Goal: Transaction & Acquisition: Purchase product/service

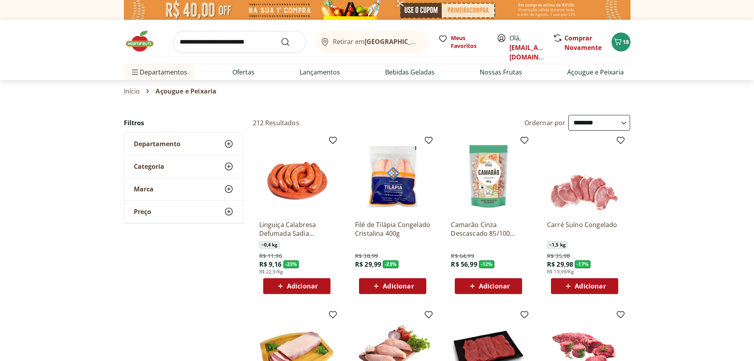
select select "**********"
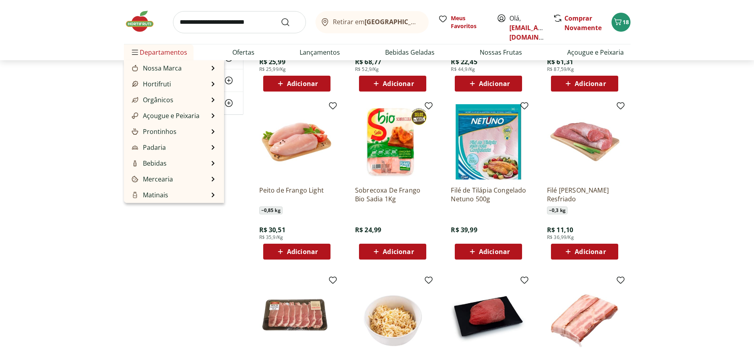
scroll to position [1568, 0]
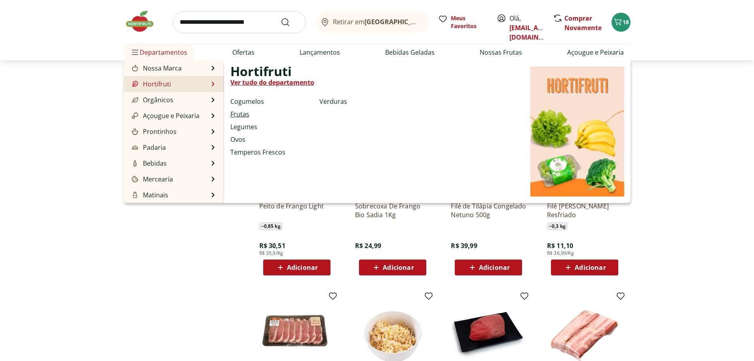
click at [238, 114] on link "Frutas" at bounding box center [240, 114] width 19 height 10
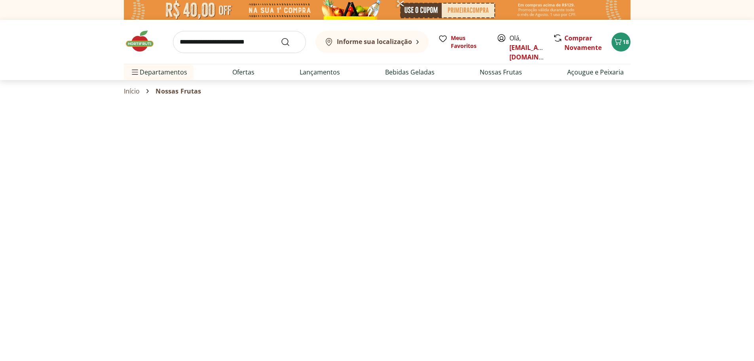
select select "**********"
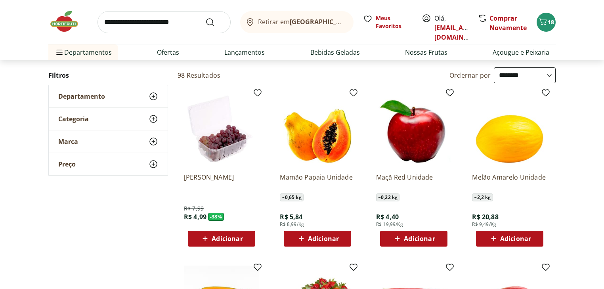
scroll to position [32, 0]
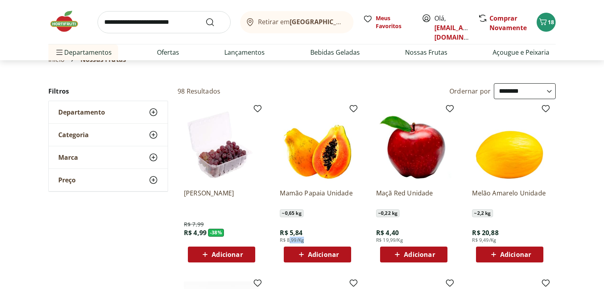
drag, startPoint x: 289, startPoint y: 242, endPoint x: 309, endPoint y: 240, distance: 20.3
click at [309, 240] on div "Mamão Papaia Unidade ~ 0,65 kg R$ 5,84 R$ 8,99/Kg Adicionar" at bounding box center [317, 222] width 75 height 80
click at [318, 235] on div "Mamão Papaia Unidade ~ 0,65 kg R$ 5,84 R$ 8,99/Kg Adicionar" at bounding box center [317, 222] width 75 height 80
click at [320, 257] on span "Adicionar" at bounding box center [323, 254] width 31 height 6
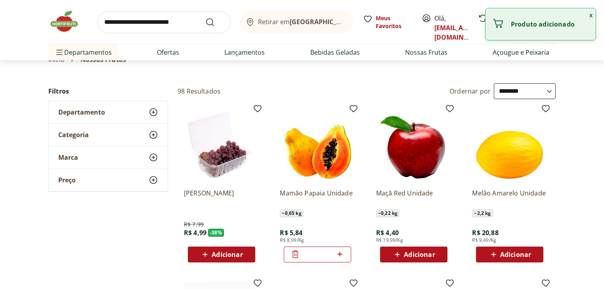
click at [339, 255] on icon at bounding box center [340, 254] width 10 height 10
type input "*"
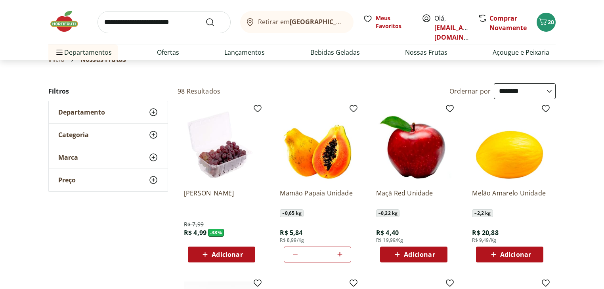
click at [545, 26] on icon "Carrinho" at bounding box center [543, 22] width 10 height 10
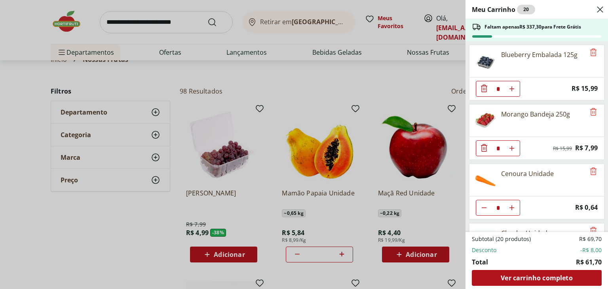
click at [448, 76] on div "Meu Carrinho 20 Faltam apenas R$ 337,30 para Frete Grátis Blueberry Embalada 12…" at bounding box center [304, 144] width 608 height 289
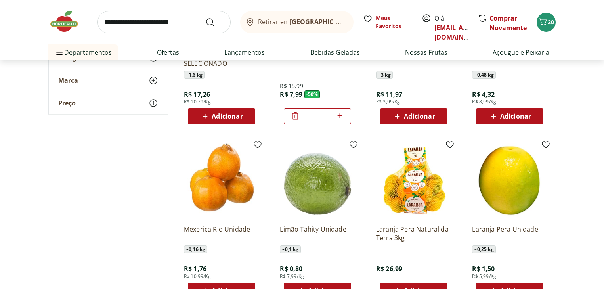
scroll to position [349, 0]
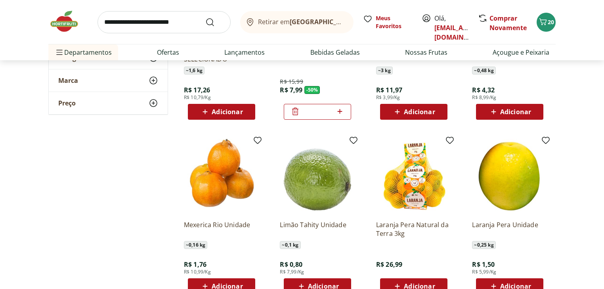
click at [136, 29] on input "search" at bounding box center [163, 22] width 133 height 22
type input "*********"
click at [205, 17] on button "Submit Search" at bounding box center [214, 22] width 19 height 10
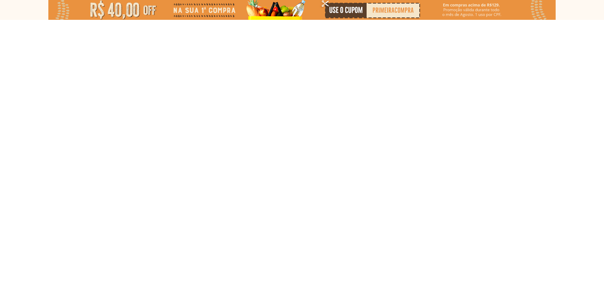
select select "**********"
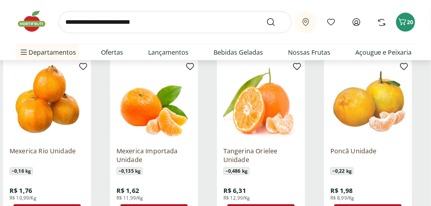
scroll to position [122, 0]
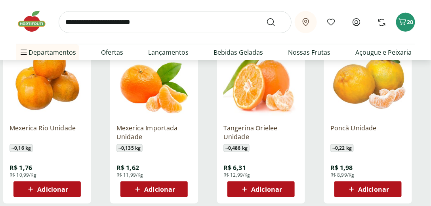
click at [160, 186] on span "Adicionar" at bounding box center [159, 189] width 31 height 6
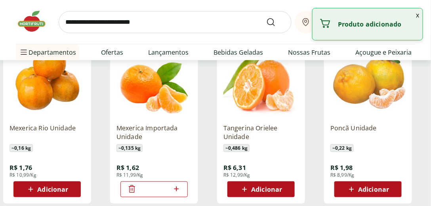
click at [178, 187] on icon at bounding box center [176, 189] width 10 height 10
type input "*"
click at [420, 15] on button "x" at bounding box center [418, 14] width 10 height 13
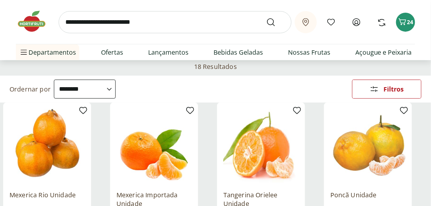
scroll to position [54, 0]
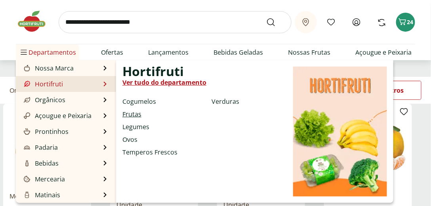
click at [129, 112] on link "Frutas" at bounding box center [131, 114] width 19 height 10
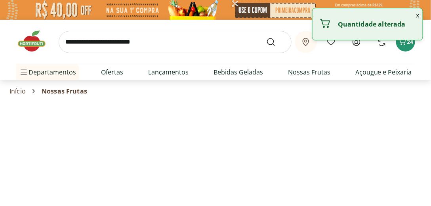
select select "**********"
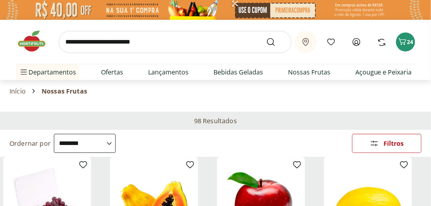
drag, startPoint x: 407, startPoint y: 40, endPoint x: 290, endPoint y: 56, distance: 118.2
click at [290, 56] on div "Retirar em Rio de Janeiro/RJ Meus Favoritos Olá, marisolleitao@hotmail.com Comp…" at bounding box center [215, 42] width 399 height 44
click at [409, 46] on span "24" at bounding box center [410, 42] width 6 height 8
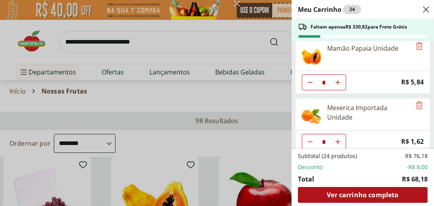
scroll to position [304, 0]
type input "*"
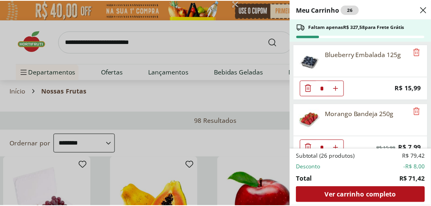
scroll to position [0, 0]
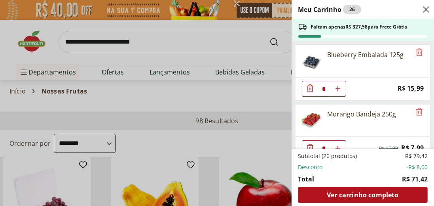
click at [426, 7] on icon "Close" at bounding box center [427, 10] width 10 height 10
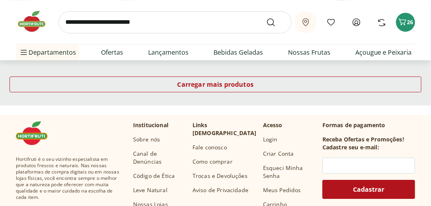
scroll to position [611, 0]
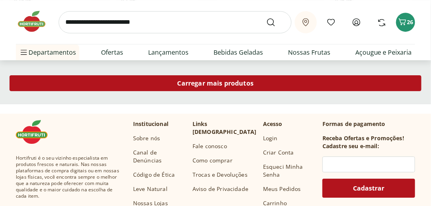
click at [241, 82] on span "Carregar mais produtos" at bounding box center [215, 83] width 76 height 6
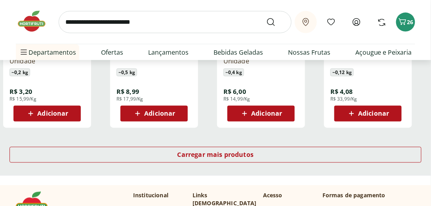
scroll to position [1109, 0]
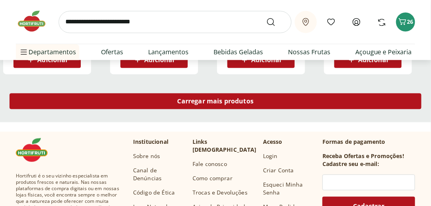
click at [251, 108] on div "Carregar mais produtos" at bounding box center [216, 101] width 412 height 16
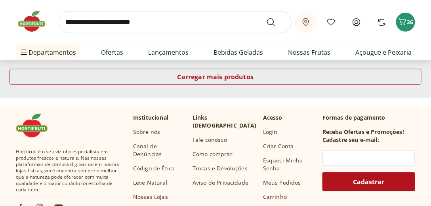
scroll to position [1652, 0]
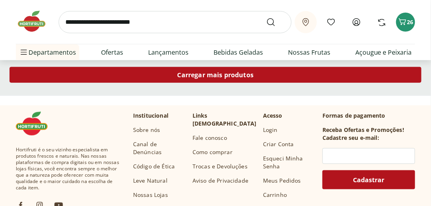
click at [246, 74] on span "Carregar mais produtos" at bounding box center [215, 75] width 76 height 6
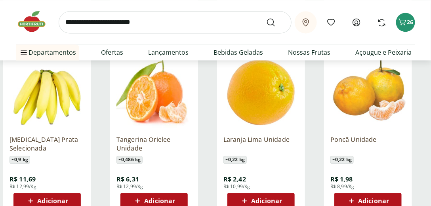
scroll to position [1154, 0]
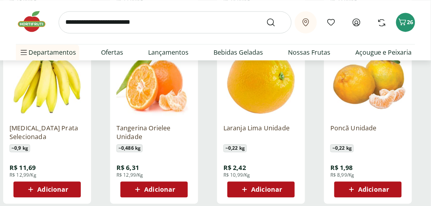
click at [42, 191] on span "Adicionar" at bounding box center [52, 189] width 31 height 6
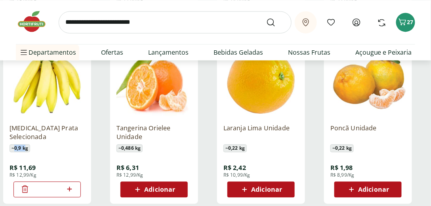
drag, startPoint x: 15, startPoint y: 148, endPoint x: 25, endPoint y: 147, distance: 10.8
click at [25, 147] on span "~ 0,9 kg" at bounding box center [20, 148] width 21 height 8
click at [51, 90] on img at bounding box center [47, 79] width 75 height 75
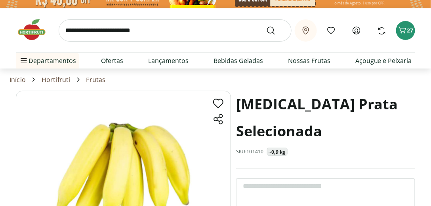
scroll to position [45, 0]
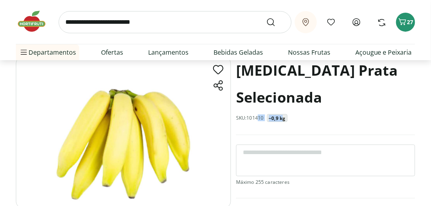
drag, startPoint x: 285, startPoint y: 92, endPoint x: 261, endPoint y: 92, distance: 23.4
click at [261, 114] on div "SKU: 101410 ~0,9 kg" at bounding box center [261, 118] width 51 height 8
click at [298, 92] on div "Banan Prata Selecionada SKU: 101410 ~0,9 kg" at bounding box center [325, 96] width 179 height 78
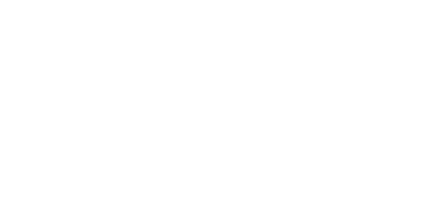
select select "**********"
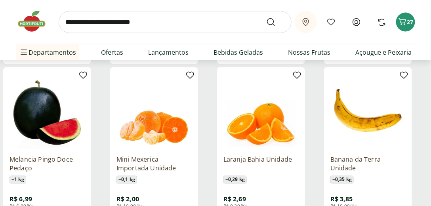
scroll to position [1810, 0]
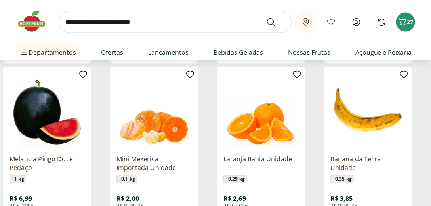
click at [95, 22] on input "search" at bounding box center [175, 22] width 233 height 22
type input "*******"
click at [266, 17] on button "Submit Search" at bounding box center [275, 22] width 19 height 10
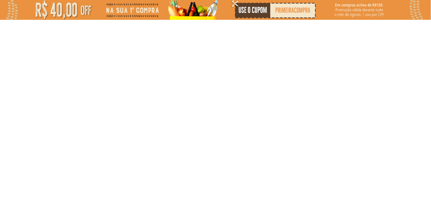
select select "**********"
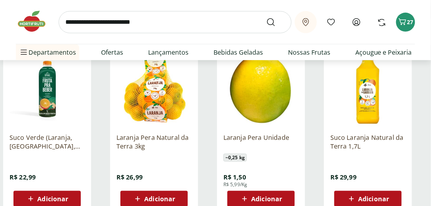
scroll to position [113, 0]
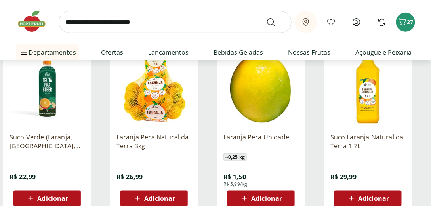
click at [259, 196] on span "Adicionar" at bounding box center [266, 198] width 31 height 6
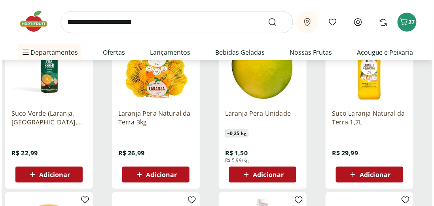
scroll to position [135, 0]
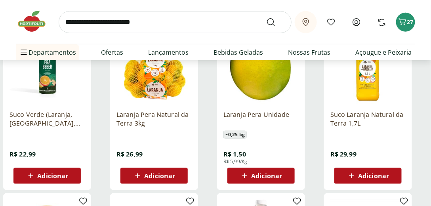
click at [261, 175] on span "Adicionar" at bounding box center [266, 176] width 31 height 6
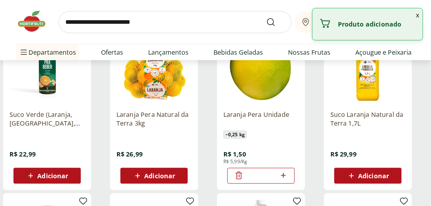
click at [285, 175] on icon at bounding box center [283, 176] width 10 height 10
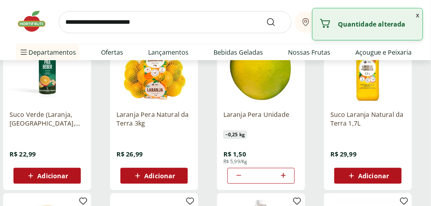
type input "*"
click at [420, 16] on button "x" at bounding box center [418, 14] width 10 height 13
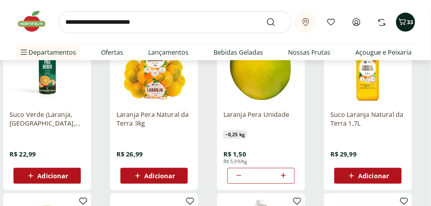
click at [404, 23] on icon "Carrinho" at bounding box center [403, 21] width 8 height 7
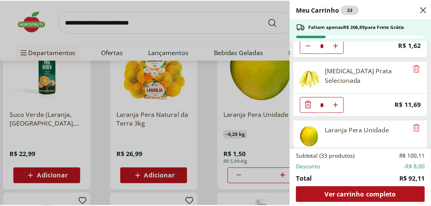
scroll to position [421, 0]
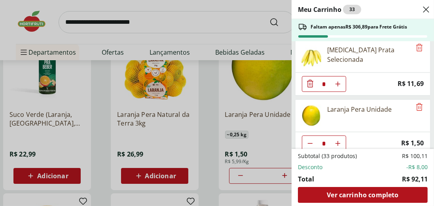
click at [254, 39] on div "Meu Carrinho 33 Faltam apenas R$ 306,89 para Frete Grátis Blueberry Embalada 12…" at bounding box center [217, 103] width 434 height 206
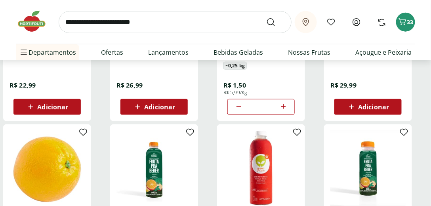
scroll to position [271, 0]
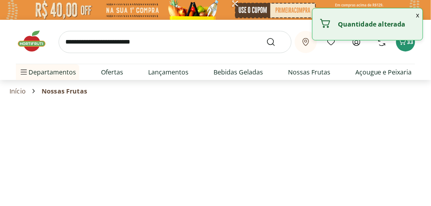
select select "**********"
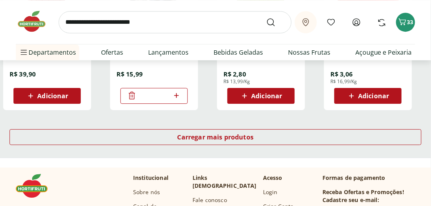
scroll to position [2105, 0]
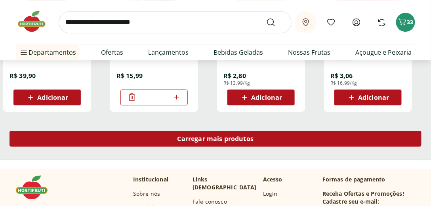
click at [204, 135] on span "Carregar mais produtos" at bounding box center [215, 138] width 76 height 6
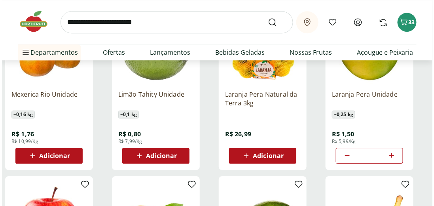
scroll to position [498, 0]
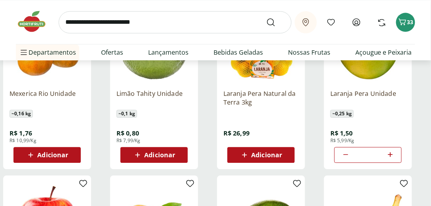
click at [161, 154] on span "Adicionar" at bounding box center [159, 155] width 31 height 6
click at [180, 155] on div "Adicionar" at bounding box center [154, 155] width 55 height 14
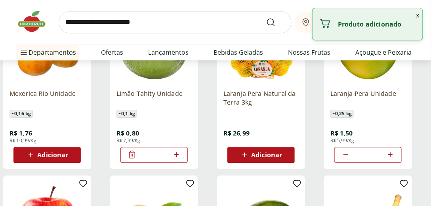
click at [178, 155] on icon at bounding box center [176, 155] width 10 height 10
click at [417, 17] on button "x" at bounding box center [418, 14] width 10 height 13
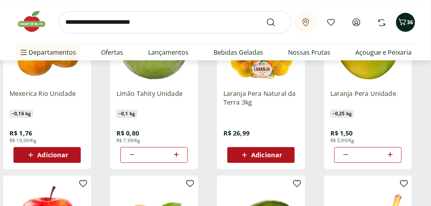
click at [406, 25] on icon "Carrinho" at bounding box center [403, 22] width 10 height 10
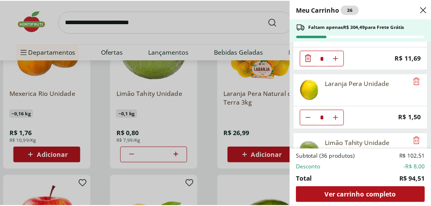
scroll to position [479, 0]
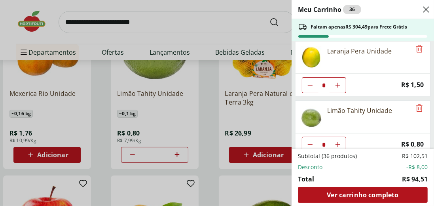
type input "*"
click at [212, 109] on div "Meu Carrinho 37 Faltam apenas R$ 303,69 para Frete Grátis Blueberry Embalada 12…" at bounding box center [217, 103] width 434 height 206
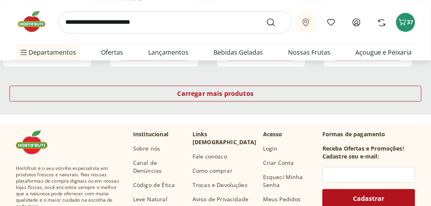
scroll to position [2670, 0]
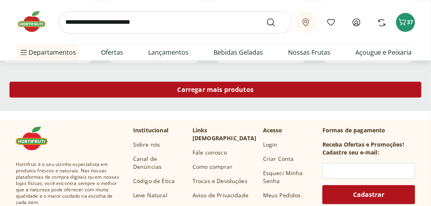
click at [235, 94] on div "Carregar mais produtos" at bounding box center [216, 90] width 412 height 16
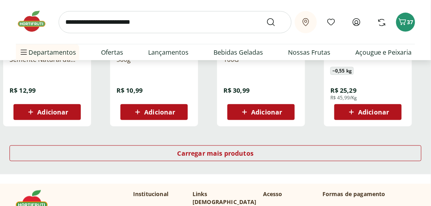
scroll to position [3168, 0]
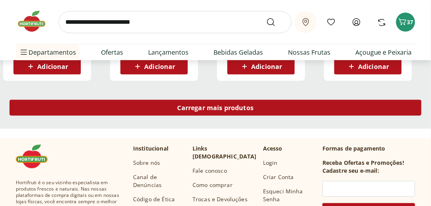
click at [231, 106] on span "Carregar mais produtos" at bounding box center [215, 108] width 76 height 6
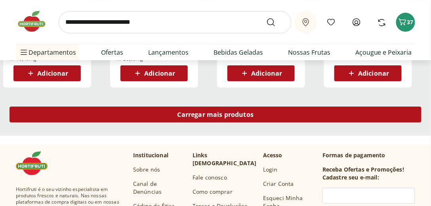
scroll to position [3666, 0]
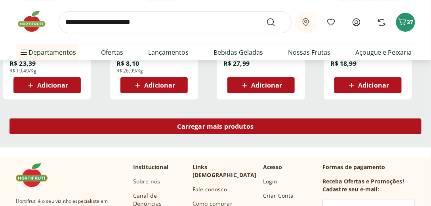
click at [221, 129] on span "Carregar mais produtos" at bounding box center [215, 126] width 76 height 6
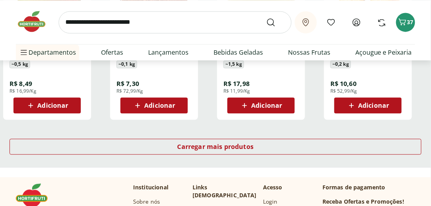
scroll to position [4164, 0]
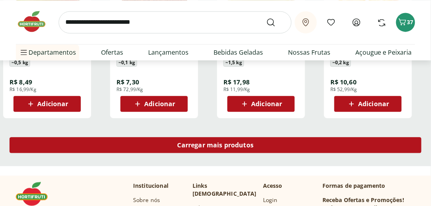
click at [243, 145] on span "Carregar mais produtos" at bounding box center [215, 145] width 76 height 6
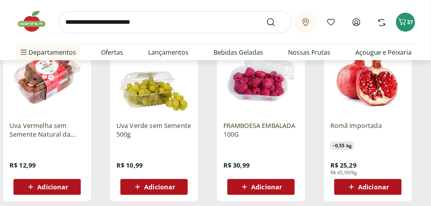
scroll to position [3055, 0]
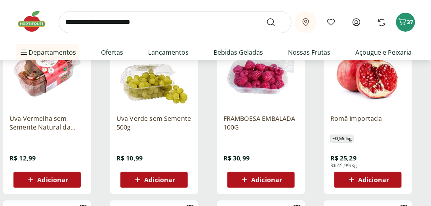
click at [161, 179] on span "Adicionar" at bounding box center [159, 180] width 31 height 6
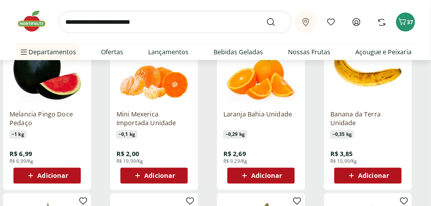
scroll to position [1855, 0]
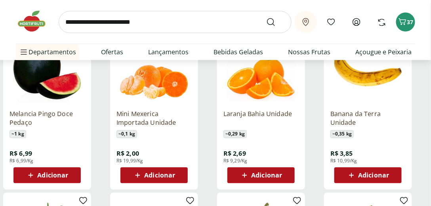
click at [50, 174] on span "Adicionar" at bounding box center [52, 175] width 31 height 6
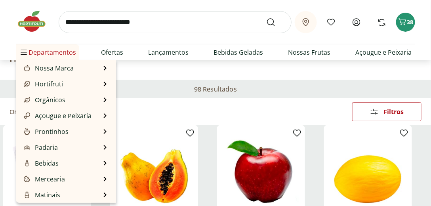
scroll to position [0, 0]
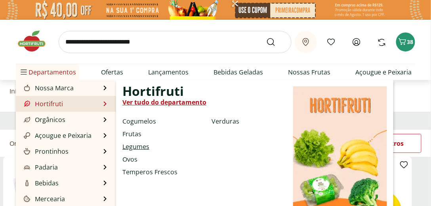
click at [134, 146] on link "Legumes" at bounding box center [135, 147] width 27 height 10
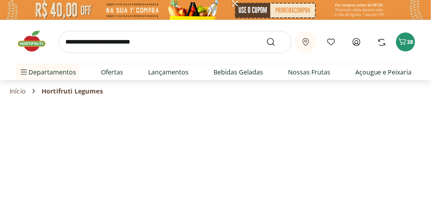
select select "**********"
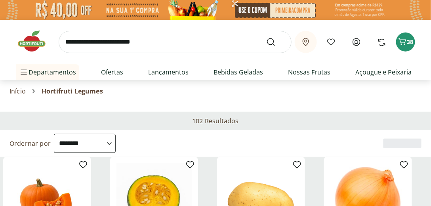
type input "*"
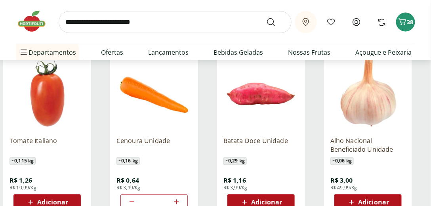
scroll to position [294, 0]
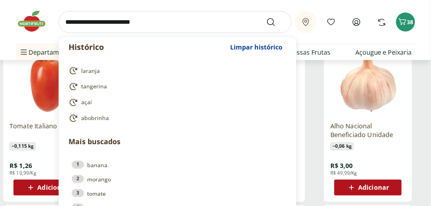
click at [78, 24] on input "search" at bounding box center [175, 22] width 233 height 22
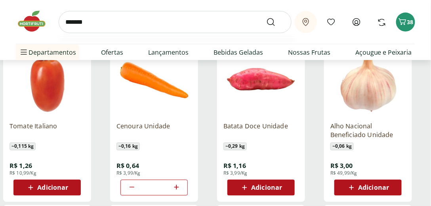
type input "*******"
click at [266, 17] on button "Submit Search" at bounding box center [275, 22] width 19 height 10
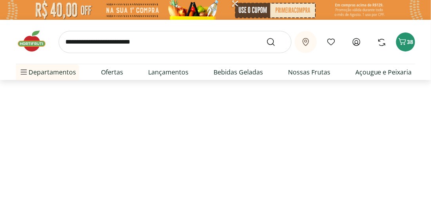
select select "**********"
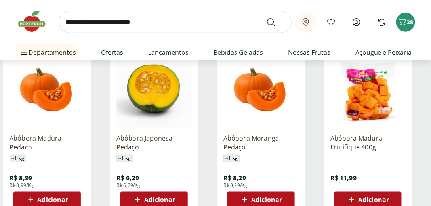
scroll to position [113, 0]
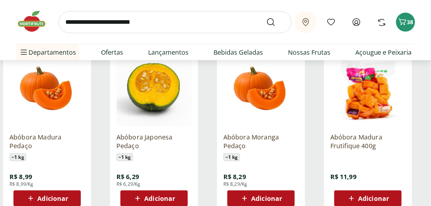
click at [160, 203] on div "Adicionar" at bounding box center [154, 198] width 55 height 14
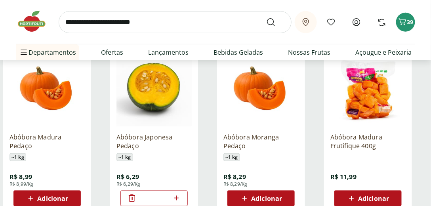
click at [149, 18] on input "search" at bounding box center [175, 22] width 233 height 22
type input "*********"
click at [266, 17] on button "Submit Search" at bounding box center [275, 22] width 19 height 10
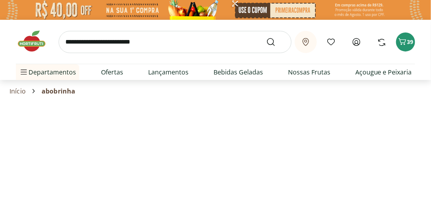
select select "**********"
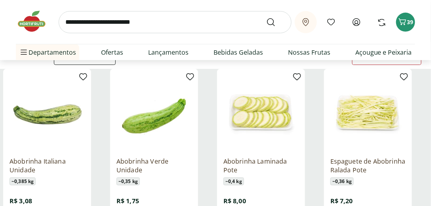
scroll to position [90, 0]
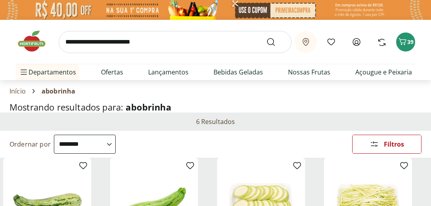
select select "**********"
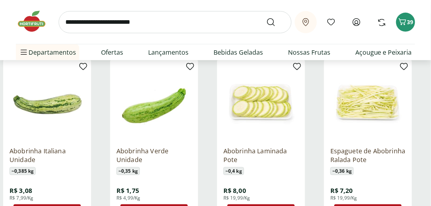
scroll to position [113, 0]
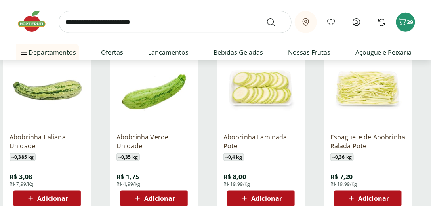
click at [158, 196] on span "Adicionar" at bounding box center [159, 198] width 31 height 6
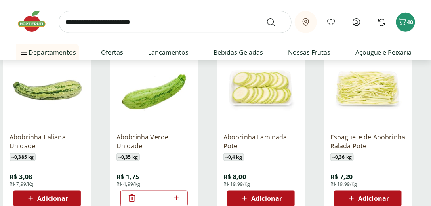
click at [178, 196] on icon at bounding box center [176, 198] width 10 height 10
click at [178, 198] on icon at bounding box center [176, 198] width 10 height 10
type input "*"
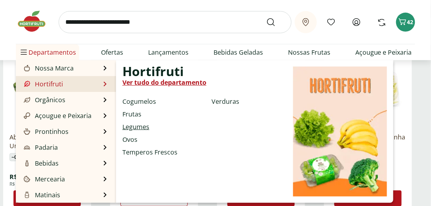
click at [130, 126] on link "Legumes" at bounding box center [135, 127] width 27 height 10
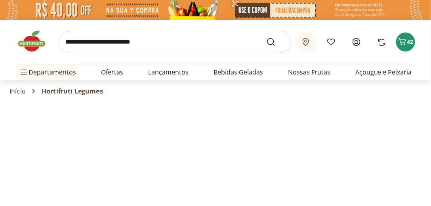
select select "**********"
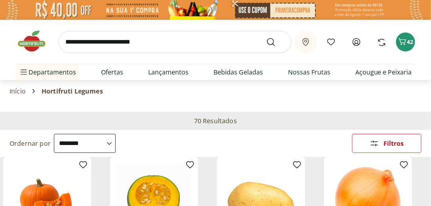
scroll to position [68, 0]
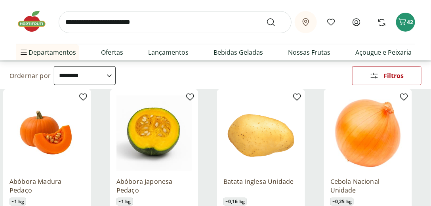
click at [164, 24] on input "search" at bounding box center [175, 22] width 233 height 22
type input "******"
click at [266, 17] on button "Submit Search" at bounding box center [275, 22] width 19 height 10
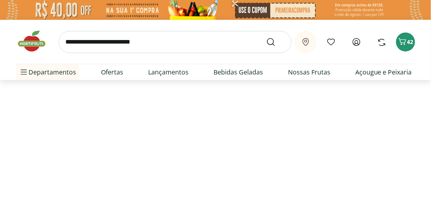
select select "**********"
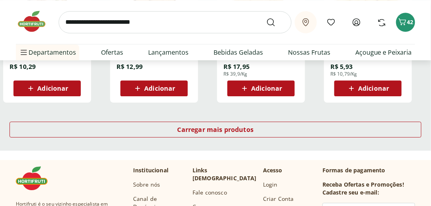
scroll to position [566, 0]
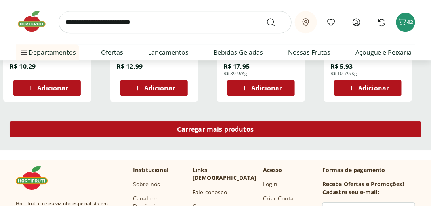
click at [196, 129] on span "Carregar mais produtos" at bounding box center [215, 129] width 76 height 6
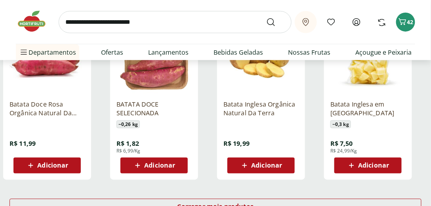
scroll to position [1018, 0]
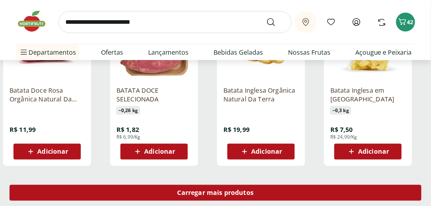
click at [246, 192] on span "Carregar mais produtos" at bounding box center [215, 193] width 76 height 6
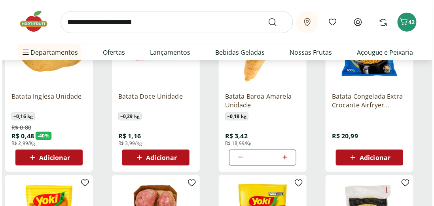
scroll to position [158, 0]
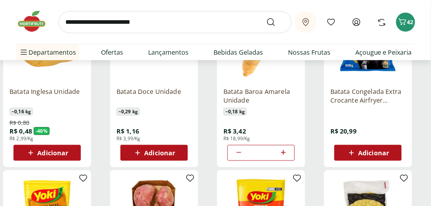
click at [59, 156] on span "Adicionar" at bounding box center [52, 153] width 31 height 6
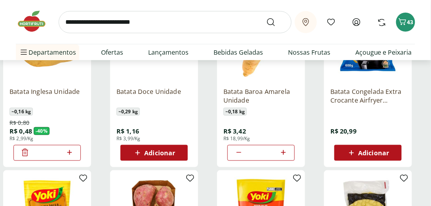
click at [70, 149] on icon at bounding box center [70, 153] width 10 height 10
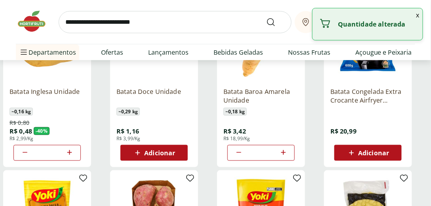
click at [70, 150] on icon at bounding box center [70, 153] width 10 height 10
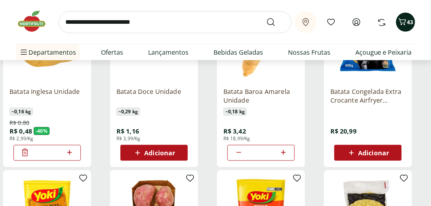
click at [402, 18] on icon "Carrinho" at bounding box center [403, 22] width 10 height 10
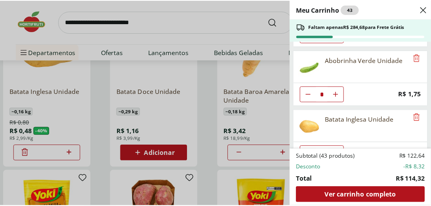
scroll to position [712, 0]
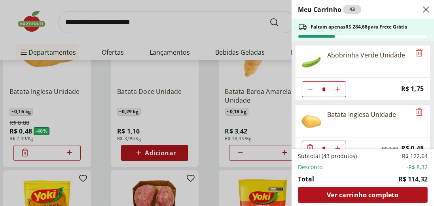
type input "*"
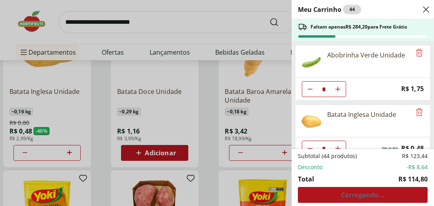
type input "*"
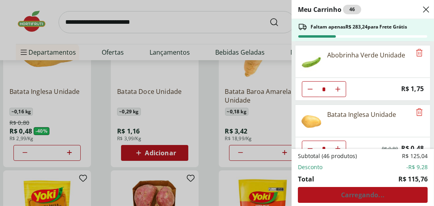
type input "*"
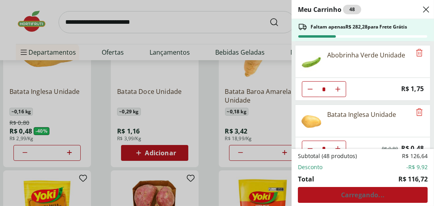
type input "*"
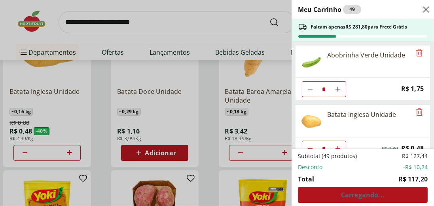
type input "*"
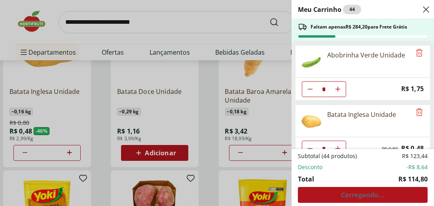
type input "*"
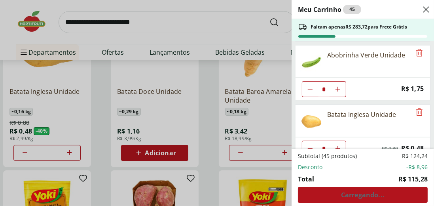
type input "*"
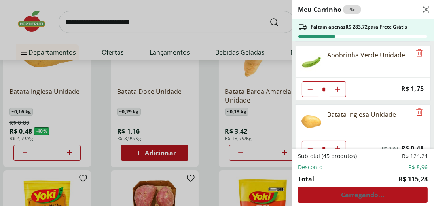
type input "*"
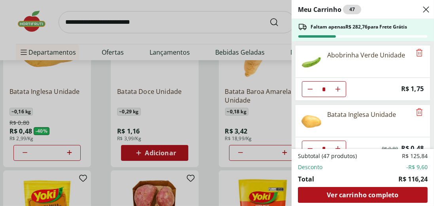
type input "*"
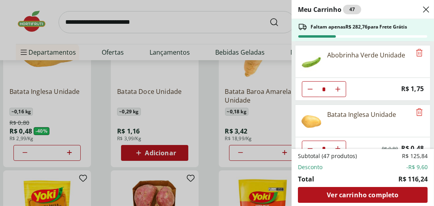
type input "*"
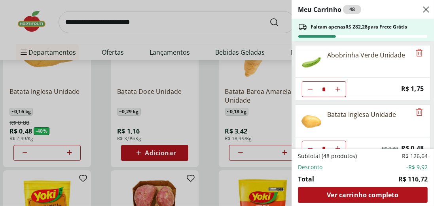
type input "*"
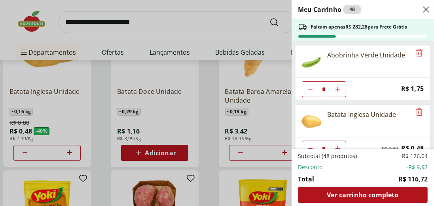
type input "*"
click at [165, 41] on div "Meu Carrinho 50 Faltam apenas R$ 281,32 para Frete Grátis Blueberry Embalada 12…" at bounding box center [217, 103] width 434 height 206
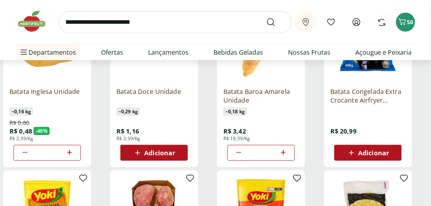
click at [26, 21] on img at bounding box center [36, 22] width 40 height 24
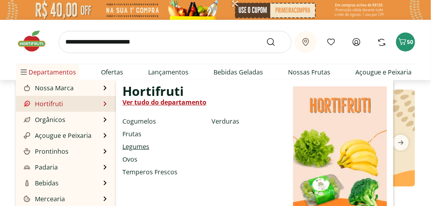
click at [127, 145] on link "Legumes" at bounding box center [135, 147] width 27 height 10
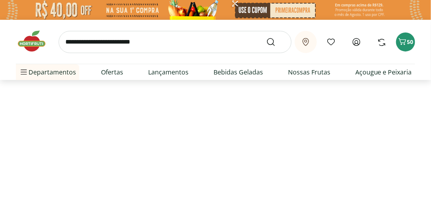
select select "**********"
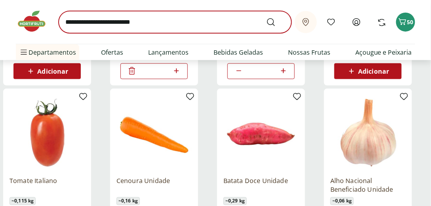
scroll to position [181, 0]
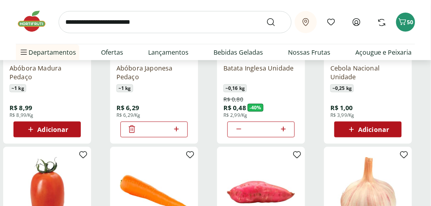
click at [181, 27] on input "search" at bounding box center [175, 22] width 233 height 22
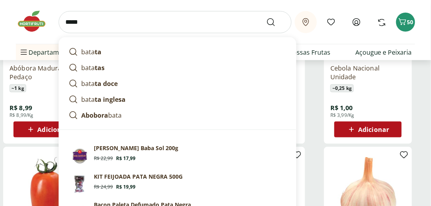
type input "******"
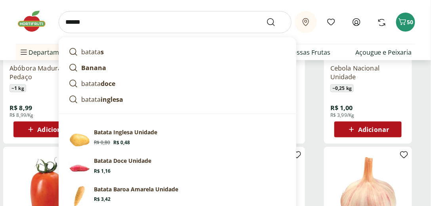
click button "Submit Search" at bounding box center [275, 22] width 19 height 10
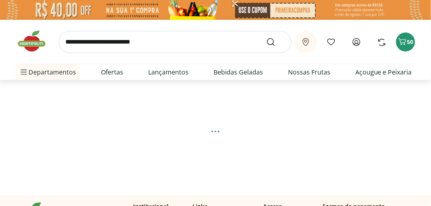
select select "**********"
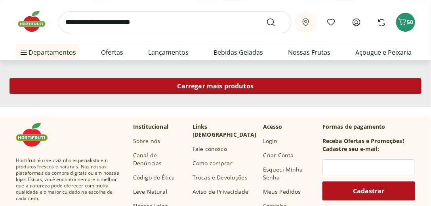
scroll to position [611, 0]
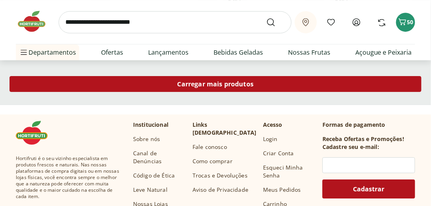
click at [236, 90] on div "Carregar mais produtos" at bounding box center [216, 84] width 412 height 16
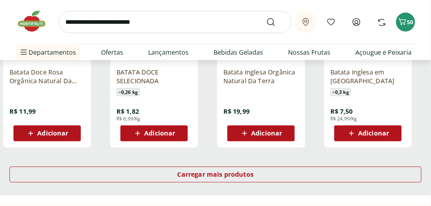
scroll to position [1086, 0]
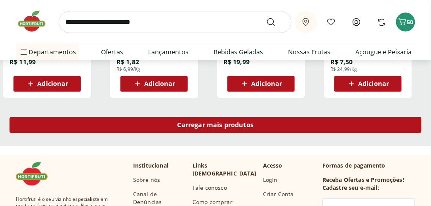
click at [303, 131] on div "Carregar mais produtos" at bounding box center [216, 125] width 412 height 16
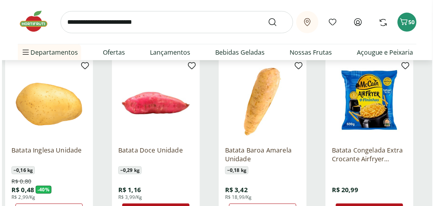
scroll to position [181, 0]
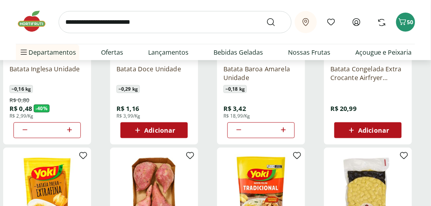
click at [160, 131] on span "Adicionar" at bounding box center [159, 130] width 31 height 6
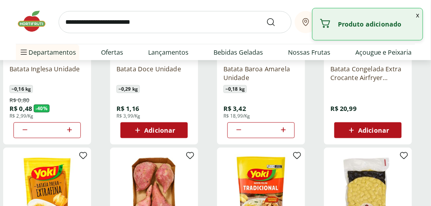
click at [178, 129] on div "Adicionar" at bounding box center [154, 130] width 55 height 14
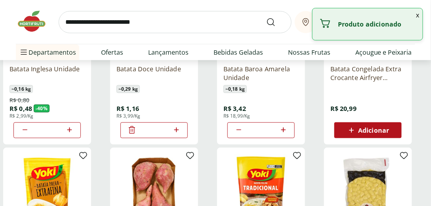
click at [177, 129] on icon at bounding box center [176, 130] width 5 height 5
click at [175, 129] on icon at bounding box center [176, 130] width 10 height 10
click at [417, 16] on button "x" at bounding box center [418, 14] width 10 height 13
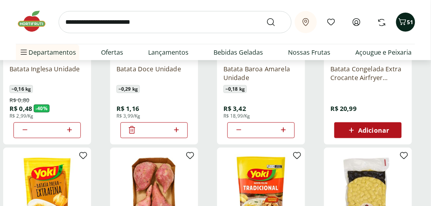
click at [406, 22] on icon "Carrinho" at bounding box center [403, 22] width 10 height 10
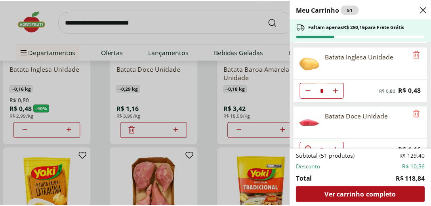
scroll to position [771, 0]
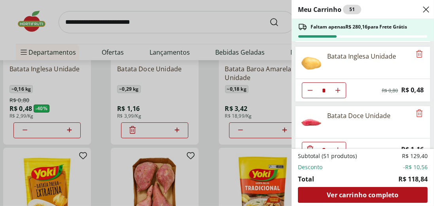
type input "*"
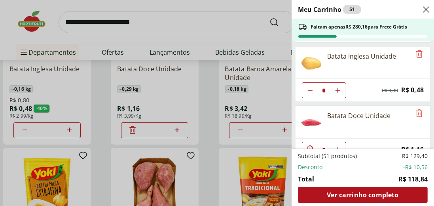
type input "*"
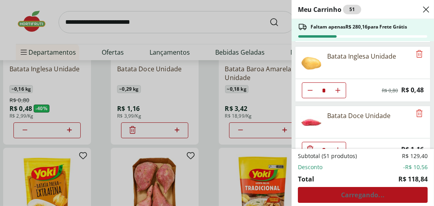
type input "*"
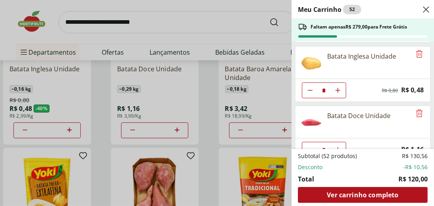
type input "*"
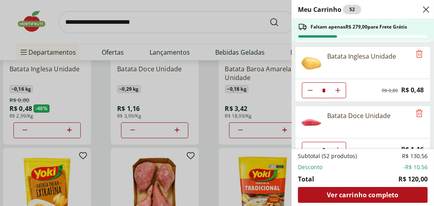
click at [355, 138] on div "* Price: R$ 1,16" at bounding box center [362, 149] width 135 height 23
click at [187, 37] on div "Meu Carrinho 54 Faltam apenas R$ 276,68 para Frete Grátis Blueberry Embalada 12…" at bounding box center [217, 103] width 434 height 206
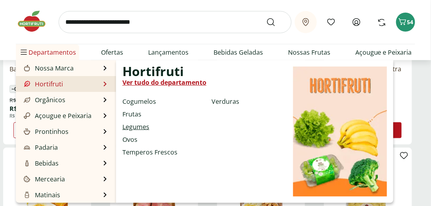
click at [137, 126] on link "Legumes" at bounding box center [135, 127] width 27 height 10
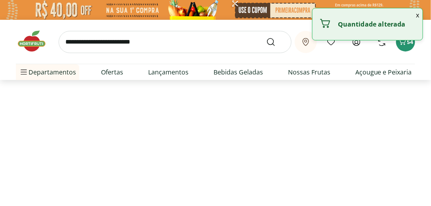
select select "**********"
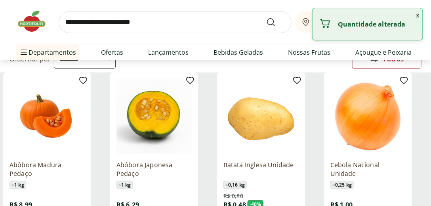
scroll to position [90, 0]
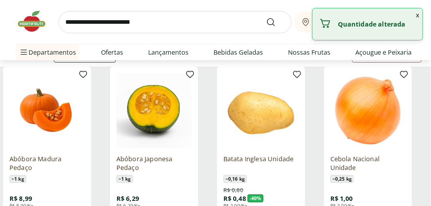
click at [417, 14] on div "Retirar em [GEOGRAPHIC_DATA]/RJ Meus Favoritos Olá, [EMAIL_ADDRESS][DOMAIN_NAME…" at bounding box center [215, 30] width 431 height 60
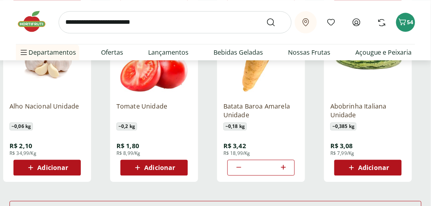
scroll to position [498, 0]
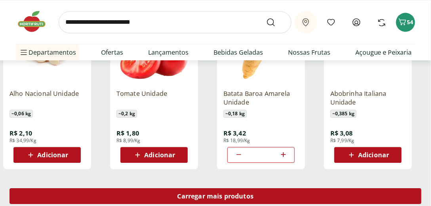
click at [231, 194] on span "Carregar mais produtos" at bounding box center [215, 196] width 76 height 6
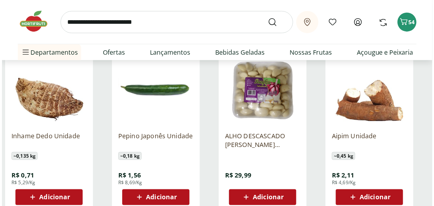
scroll to position [973, 0]
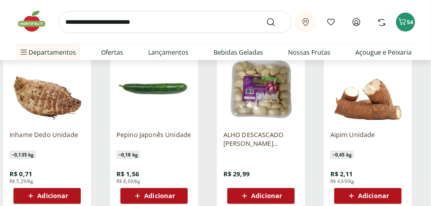
click at [45, 197] on span "Adicionar" at bounding box center [52, 196] width 31 height 6
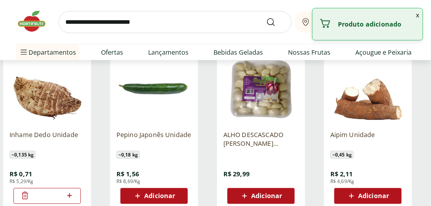
click at [69, 196] on icon at bounding box center [70, 196] width 10 height 10
type input "*"
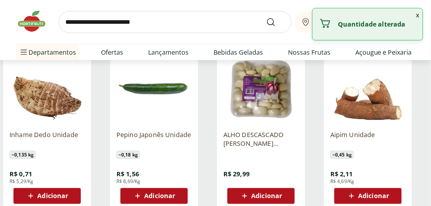
click at [69, 195] on div "Adicionar" at bounding box center [47, 196] width 55 height 14
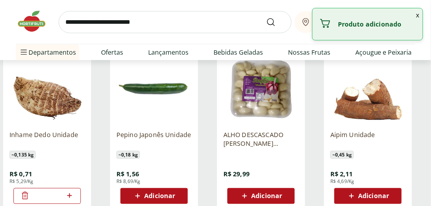
click at [69, 195] on icon at bounding box center [69, 195] width 5 height 5
type input "*"
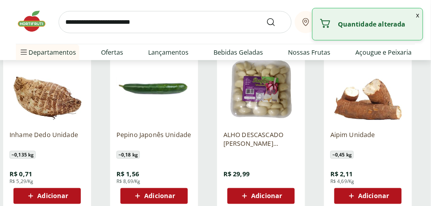
click at [419, 17] on button "x" at bounding box center [418, 14] width 10 height 13
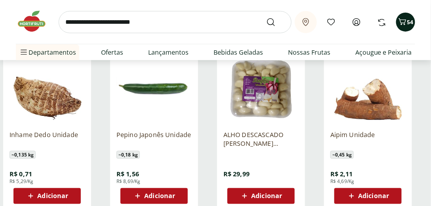
click at [403, 21] on icon "Carrinho" at bounding box center [403, 22] width 10 height 10
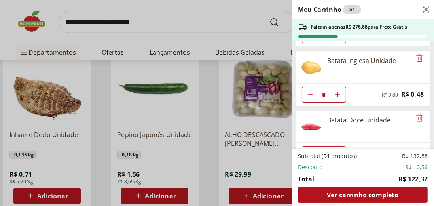
scroll to position [771, 0]
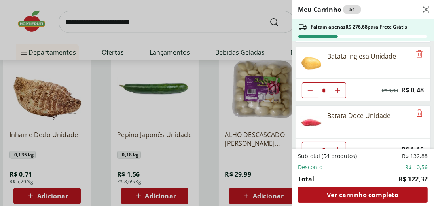
click at [101, 144] on div "Meu Carrinho 54 Faltam apenas R$ 276,68 para Frete Grátis Blueberry Embalada 12…" at bounding box center [217, 103] width 434 height 206
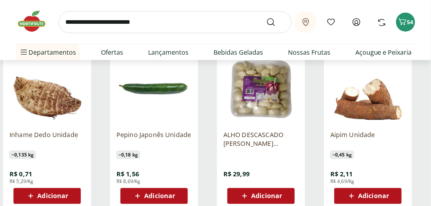
click at [53, 197] on span "Adicionar" at bounding box center [52, 196] width 31 height 6
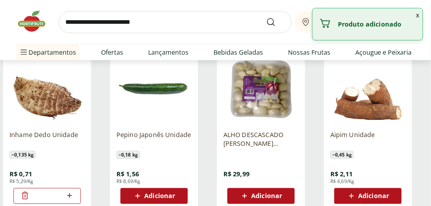
click at [400, 27] on p "Produto adicionado" at bounding box center [377, 24] width 78 height 8
click at [418, 13] on button "x" at bounding box center [418, 14] width 10 height 13
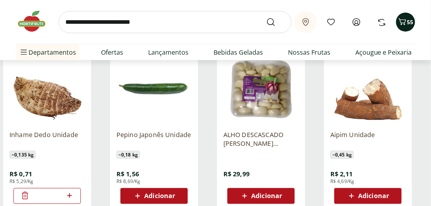
click at [408, 27] on div "55" at bounding box center [405, 22] width 6 height 13
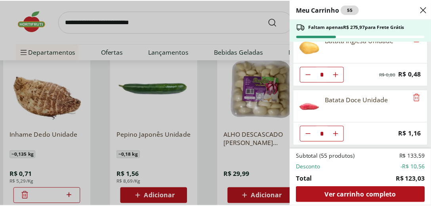
scroll to position [829, 0]
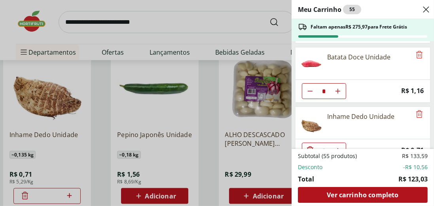
type input "*"
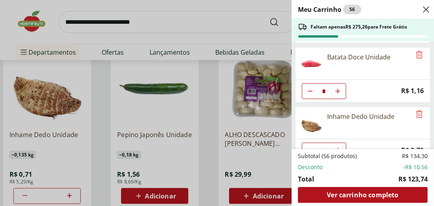
click at [365, 119] on div "Inhame Dedo Unidade" at bounding box center [354, 123] width 116 height 32
click at [102, 97] on div "Meu Carrinho 58 Faltam apenas R$ 273,84 para Frete Grátis Blueberry Embalada 12…" at bounding box center [217, 103] width 434 height 206
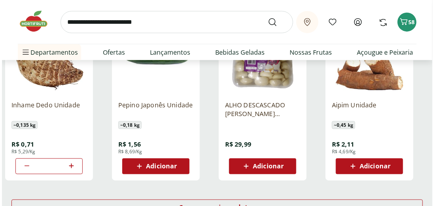
scroll to position [996, 0]
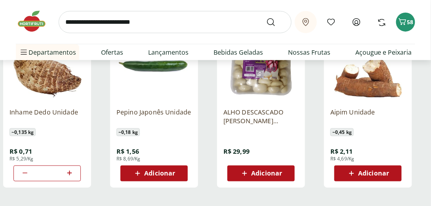
click at [377, 173] on span "Adicionar" at bounding box center [373, 173] width 31 height 6
click at [382, 173] on span "Adicionar" at bounding box center [373, 173] width 31 height 6
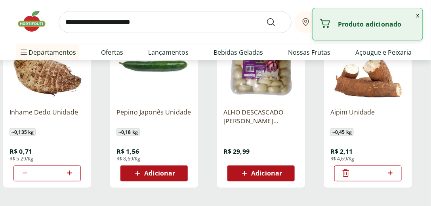
click at [397, 23] on p "Produto adicionado" at bounding box center [377, 24] width 78 height 8
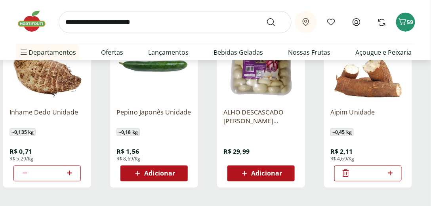
click at [418, 15] on div "Retirar em [GEOGRAPHIC_DATA]/RJ Meus Favoritos Olá, [EMAIL_ADDRESS][DOMAIN_NAME…" at bounding box center [215, 30] width 431 height 60
click at [406, 22] on icon "Carrinho" at bounding box center [403, 22] width 10 height 10
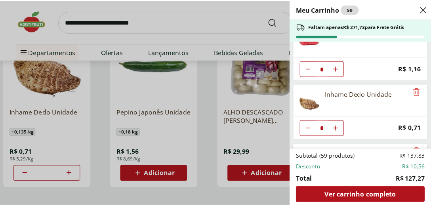
scroll to position [888, 0]
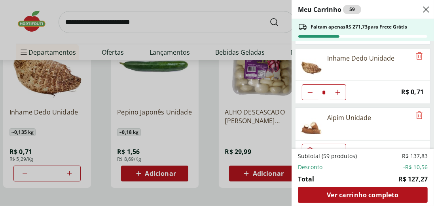
type input "*"
click at [371, 140] on div "* Price: R$ 2,11" at bounding box center [362, 151] width 135 height 23
type input "*"
click at [259, 37] on div "Meu Carrinho 62 Faltam apenas R$ 265,40 para Frete Grátis Blueberry Embalada 12…" at bounding box center [217, 103] width 434 height 206
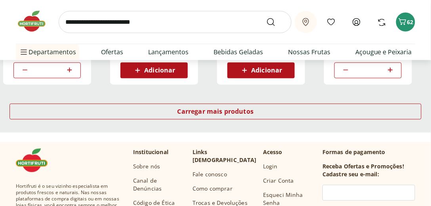
scroll to position [1132, 0]
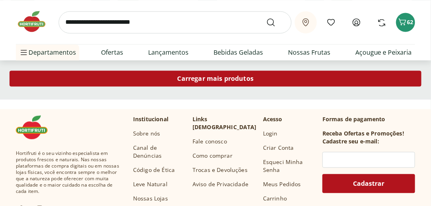
click at [229, 80] on span "Carregar mais produtos" at bounding box center [215, 79] width 76 height 6
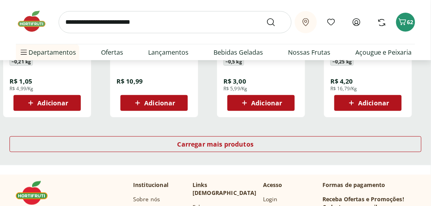
scroll to position [1584, 0]
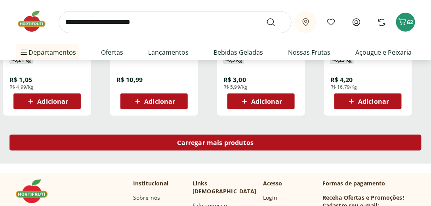
click at [258, 138] on div "Carregar mais produtos" at bounding box center [216, 143] width 412 height 16
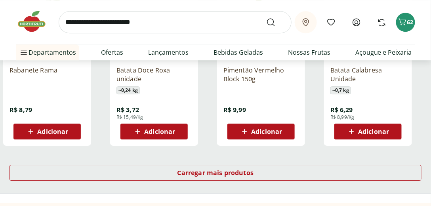
scroll to position [2082, 0]
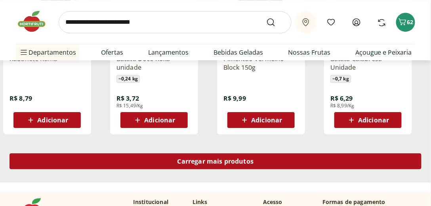
click at [284, 165] on div "Carregar mais produtos" at bounding box center [216, 161] width 412 height 16
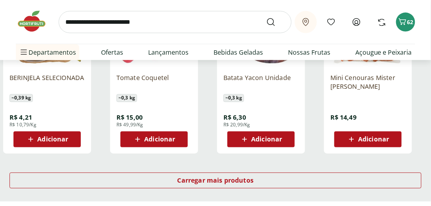
scroll to position [2580, 0]
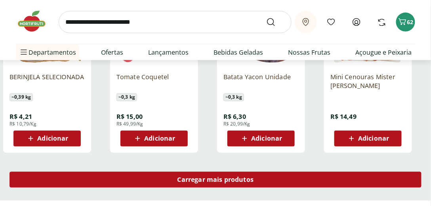
click at [317, 180] on div "Carregar mais produtos" at bounding box center [216, 180] width 412 height 16
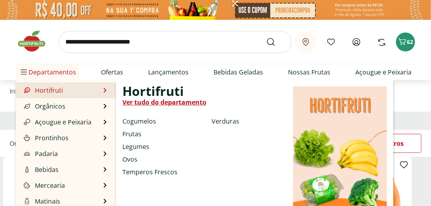
scroll to position [0, 0]
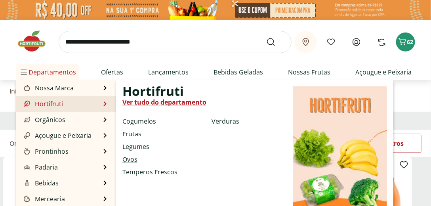
click at [135, 158] on link "Ovos" at bounding box center [129, 159] width 15 height 10
select select "**********"
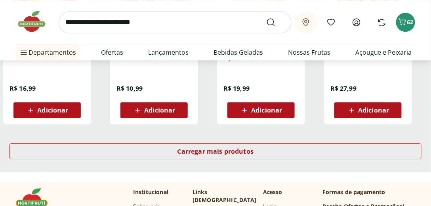
scroll to position [543, 0]
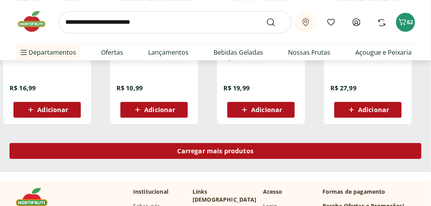
click at [116, 149] on div "Carregar mais produtos" at bounding box center [216, 151] width 412 height 16
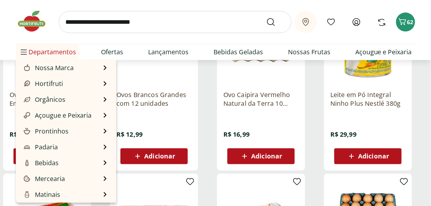
scroll to position [317, 0]
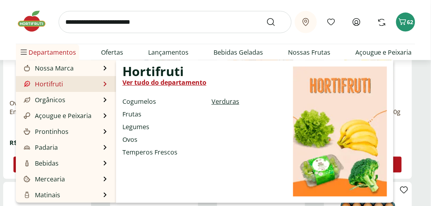
click at [222, 103] on link "Verduras" at bounding box center [225, 102] width 28 height 10
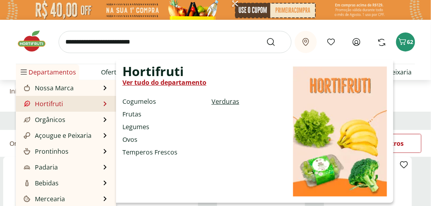
select select "**********"
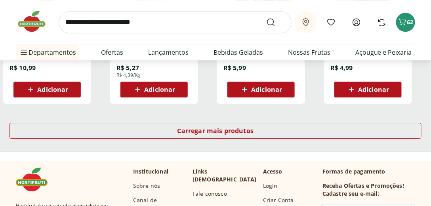
scroll to position [566, 0]
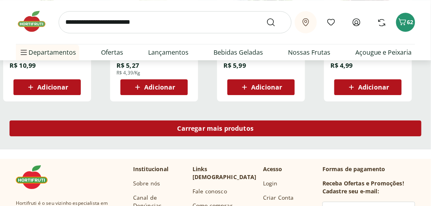
click at [206, 131] on span "Carregar mais produtos" at bounding box center [215, 128] width 76 height 6
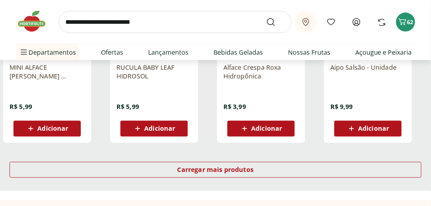
scroll to position [1041, 0]
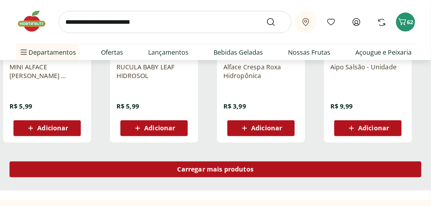
click at [202, 166] on span "Carregar mais produtos" at bounding box center [215, 169] width 76 height 6
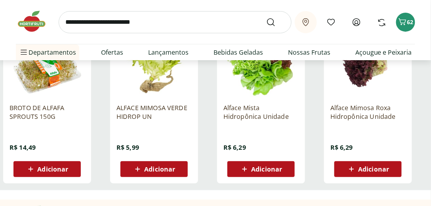
scroll to position [1494, 0]
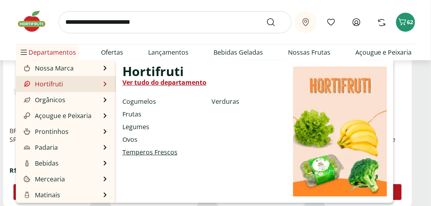
click at [154, 152] on link "Temperos Frescos" at bounding box center [149, 152] width 55 height 10
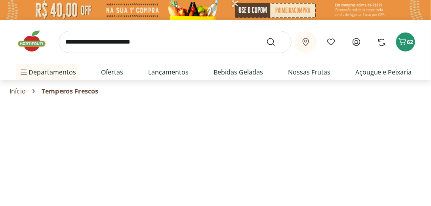
select select "**********"
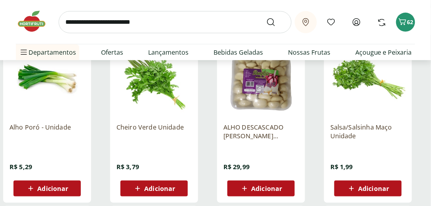
scroll to position [135, 0]
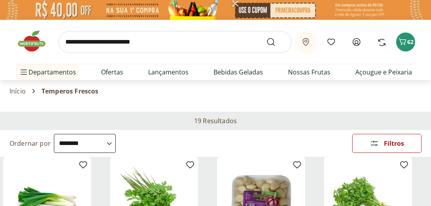
select select "**********"
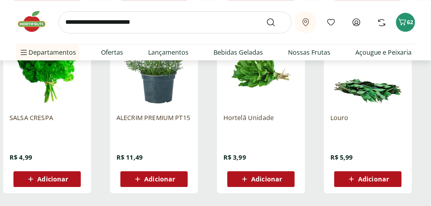
scroll to position [475, 0]
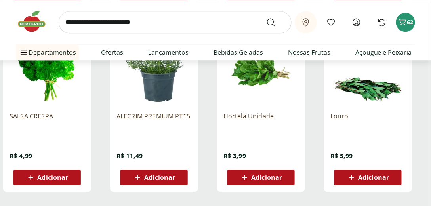
click at [376, 177] on span "Adicionar" at bounding box center [373, 177] width 31 height 6
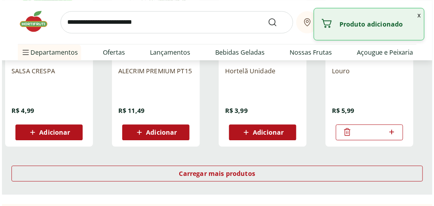
scroll to position [566, 0]
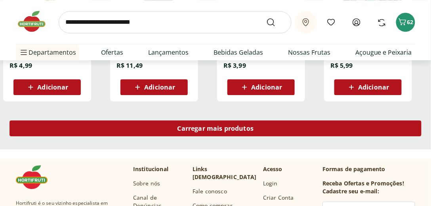
click at [370, 129] on div "Carregar mais produtos" at bounding box center [216, 128] width 412 height 16
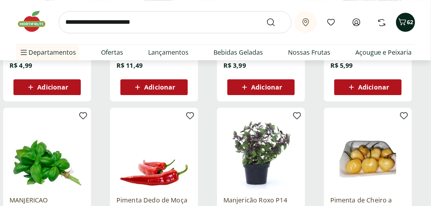
click at [408, 26] on div "62" at bounding box center [405, 22] width 6 height 13
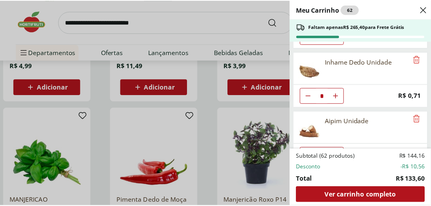
scroll to position [888, 0]
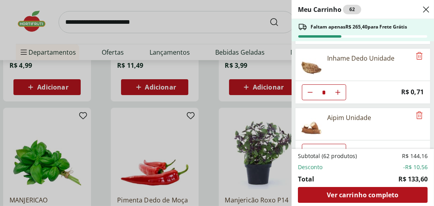
click at [248, 38] on div "Meu Carrinho 62 Faltam apenas R$ 265,40 para Frete Grátis Blueberry Embalada 12…" at bounding box center [217, 103] width 434 height 206
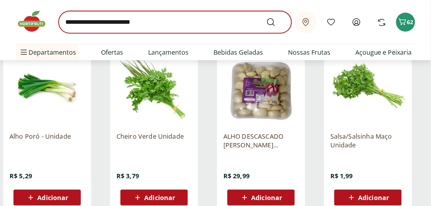
scroll to position [23, 0]
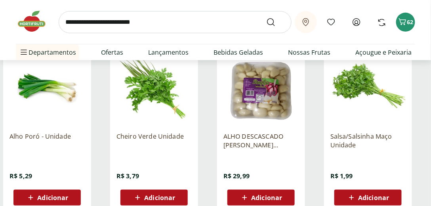
click at [134, 27] on input "search" at bounding box center [175, 22] width 233 height 22
type input "****"
click at [266, 17] on button "Submit Search" at bounding box center [275, 22] width 19 height 10
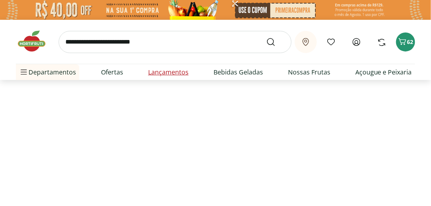
select select "**********"
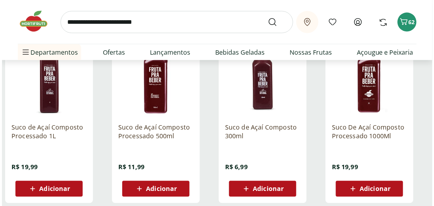
scroll to position [294, 0]
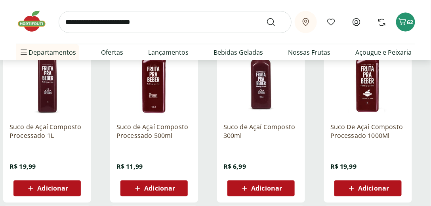
click at [42, 187] on span "Adicionar" at bounding box center [52, 188] width 31 height 6
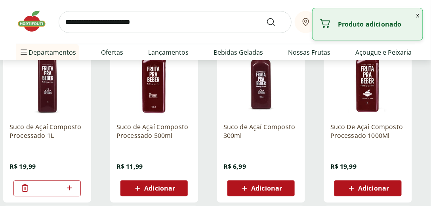
click at [368, 26] on p "Produto adicionado" at bounding box center [377, 24] width 78 height 8
click at [419, 13] on button "x" at bounding box center [418, 14] width 10 height 13
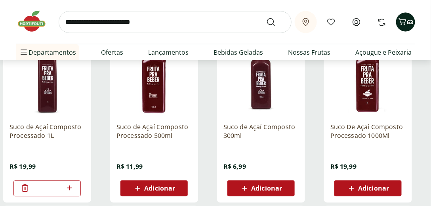
click at [410, 21] on span "63" at bounding box center [410, 22] width 6 height 8
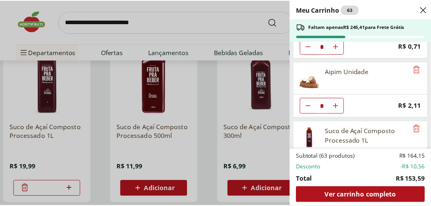
scroll to position [946, 0]
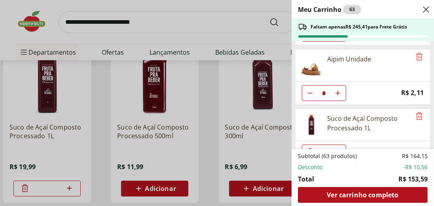
click at [208, 82] on div "Meu Carrinho 63 Faltam apenas R$ 245,41 para Frete Grátis Blueberry Embalada 12…" at bounding box center [217, 103] width 434 height 206
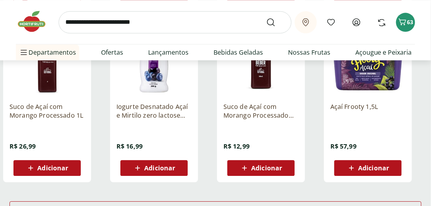
scroll to position [543, 0]
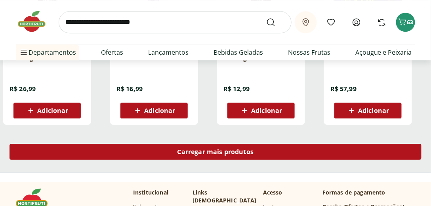
click at [232, 154] on span "Carregar mais produtos" at bounding box center [215, 152] width 76 height 6
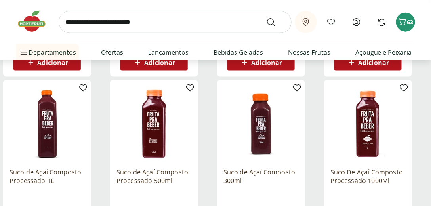
scroll to position [271, 0]
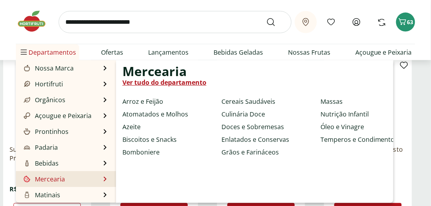
click at [74, 177] on li "Mercearia Mercearia Ver tudo do departamento Arroz e Feijão Atomatados e Molhos…" at bounding box center [66, 179] width 100 height 16
click at [345, 140] on link "Temperos e Condimentos" at bounding box center [359, 140] width 78 height 10
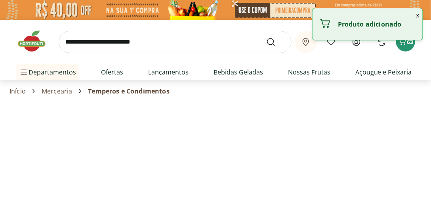
select select "**********"
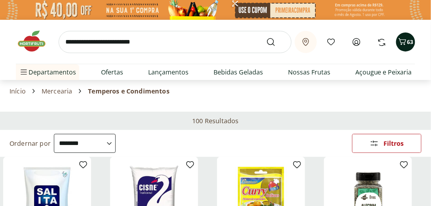
click at [405, 40] on icon "Carrinho" at bounding box center [403, 42] width 10 height 10
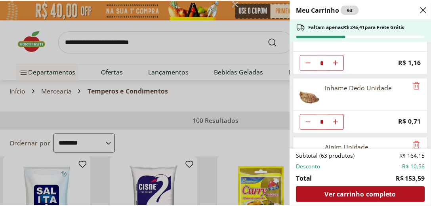
scroll to position [855, 0]
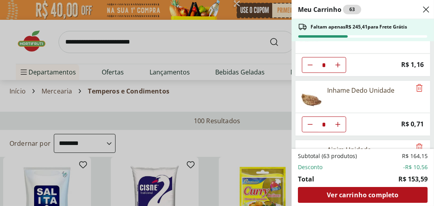
click at [211, 100] on div "Meu Carrinho 63 Faltam apenas R$ 245,41 para Frete Grátis Blueberry Embalada 12…" at bounding box center [217, 103] width 434 height 206
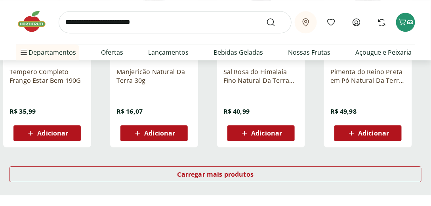
scroll to position [520, 0]
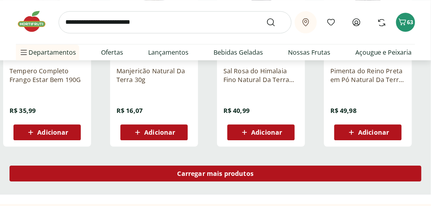
click at [270, 170] on div "Carregar mais produtos" at bounding box center [216, 174] width 412 height 16
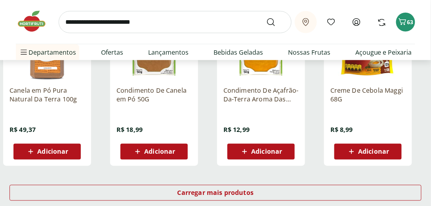
scroll to position [1018, 0]
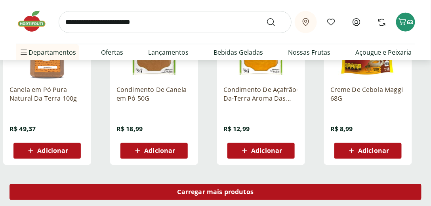
click at [273, 191] on div "Carregar mais produtos" at bounding box center [216, 192] width 412 height 16
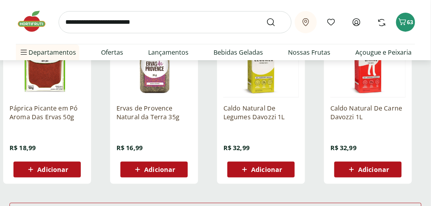
scroll to position [1539, 0]
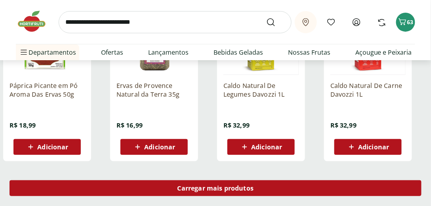
click at [293, 185] on div "Carregar mais produtos" at bounding box center [216, 188] width 412 height 16
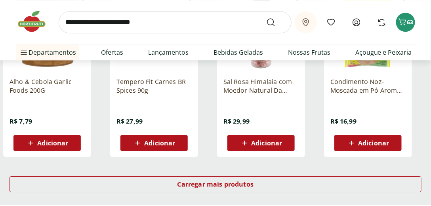
scroll to position [2059, 0]
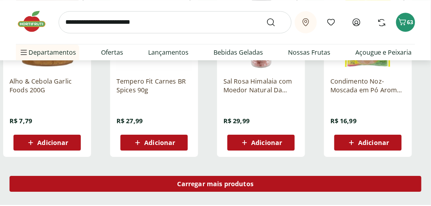
click at [226, 188] on div "Carregar mais produtos" at bounding box center [216, 184] width 412 height 16
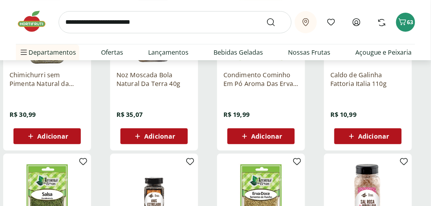
scroll to position [2240, 0]
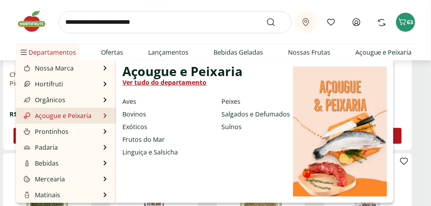
click at [51, 112] on link "Açougue e Peixaria" at bounding box center [56, 116] width 69 height 10
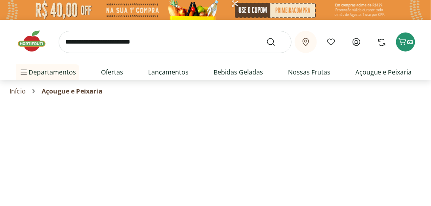
select select "**********"
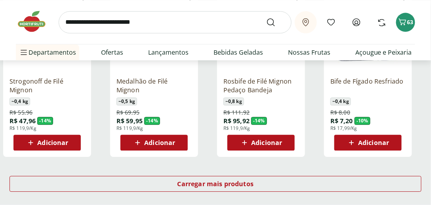
scroll to position [520, 0]
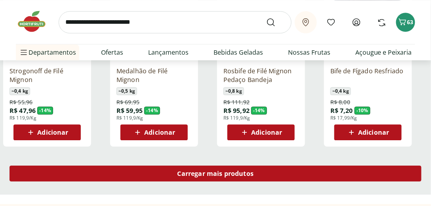
click at [197, 171] on span "Carregar mais produtos" at bounding box center [215, 173] width 76 height 6
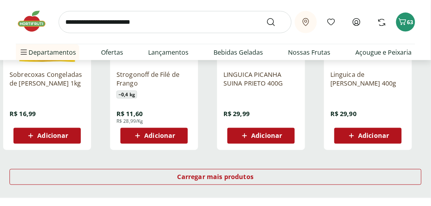
scroll to position [1041, 0]
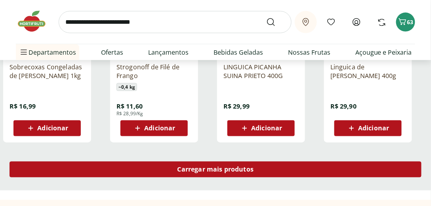
click at [215, 173] on div "Carregar mais produtos" at bounding box center [216, 170] width 412 height 16
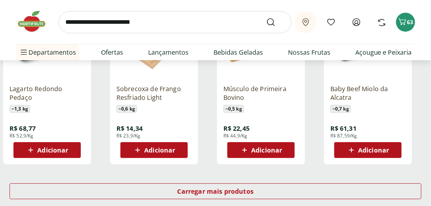
scroll to position [1539, 0]
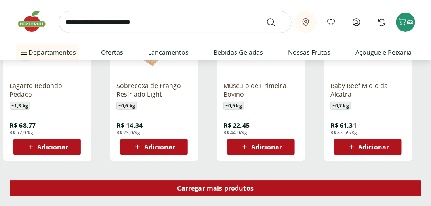
click at [244, 189] on span "Carregar mais produtos" at bounding box center [215, 188] width 76 height 6
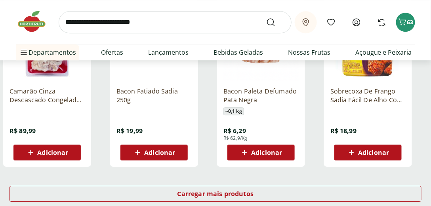
scroll to position [2059, 0]
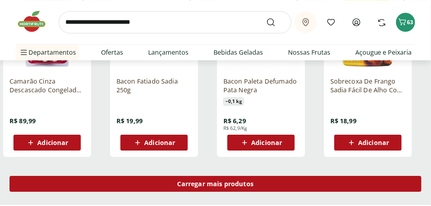
click at [219, 178] on div "Carregar mais produtos" at bounding box center [216, 184] width 412 height 16
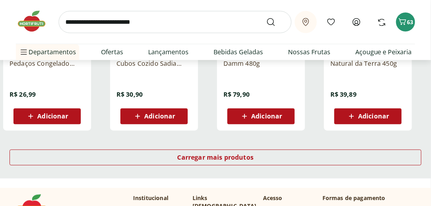
scroll to position [2602, 0]
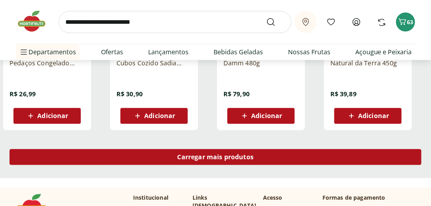
click at [210, 159] on span "Carregar mais produtos" at bounding box center [215, 157] width 76 height 6
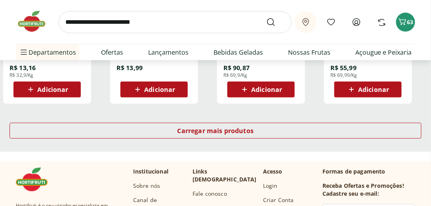
scroll to position [3145, 0]
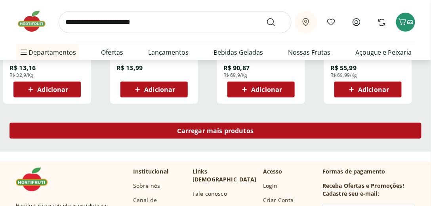
click at [206, 123] on div "Carregar mais produtos" at bounding box center [216, 131] width 412 height 16
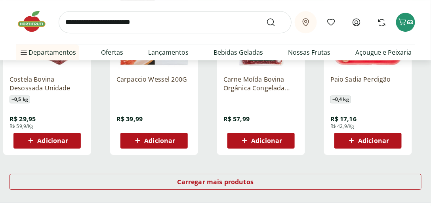
scroll to position [3621, 0]
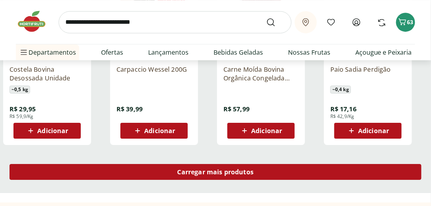
click at [210, 177] on div "Carregar mais produtos" at bounding box center [216, 172] width 412 height 16
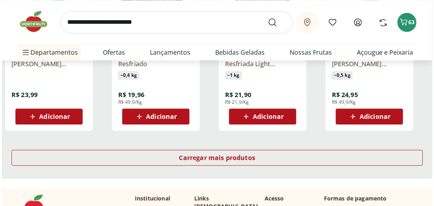
scroll to position [4164, 0]
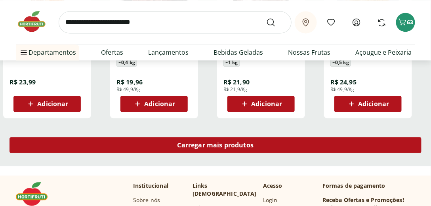
click at [210, 145] on span "Carregar mais produtos" at bounding box center [215, 145] width 76 height 6
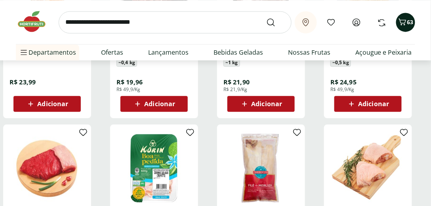
click at [402, 23] on icon "Carrinho" at bounding box center [403, 21] width 8 height 7
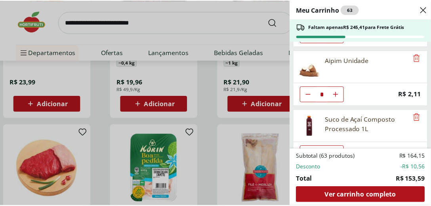
scroll to position [946, 0]
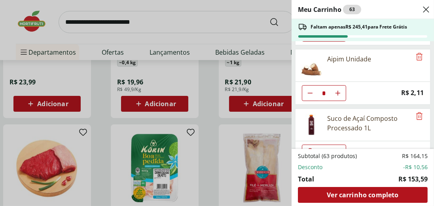
click at [251, 8] on div "Meu Carrinho 63 Faltam apenas R$ 245,41 para Frete Grátis Blueberry Embalada 12…" at bounding box center [217, 103] width 434 height 206
